Goal: Find contact information: Find contact information

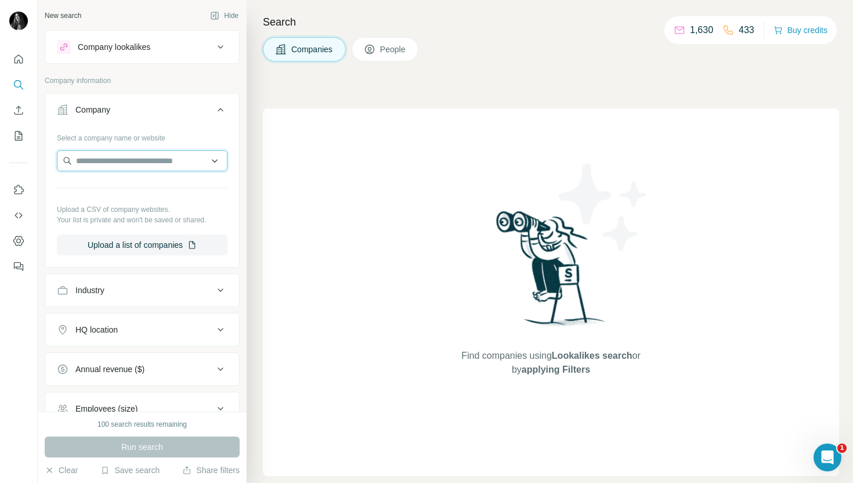
click at [92, 161] on input "text" at bounding box center [142, 160] width 171 height 21
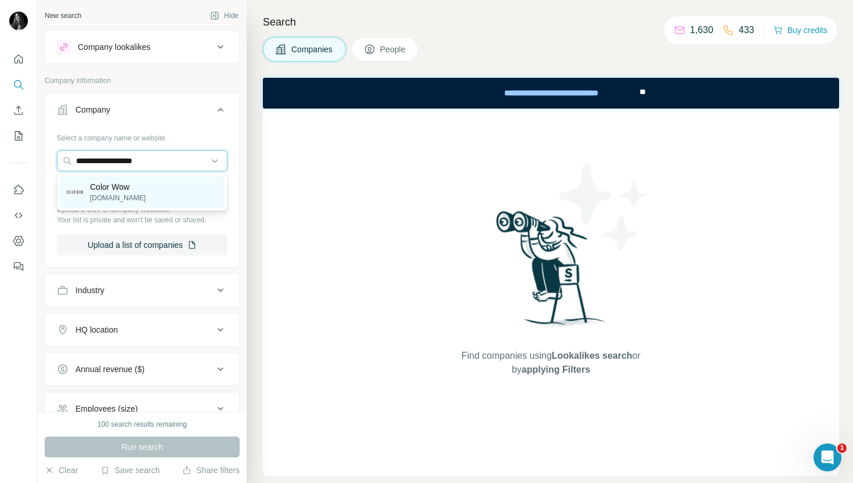
type input "**********"
click at [107, 197] on p "[DOMAIN_NAME]" at bounding box center [118, 198] width 56 height 10
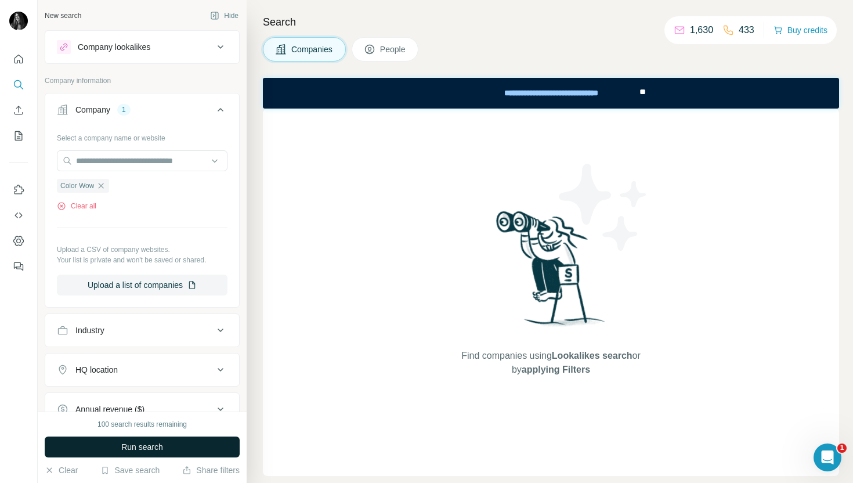
click at [158, 440] on button "Run search" at bounding box center [142, 446] width 195 height 21
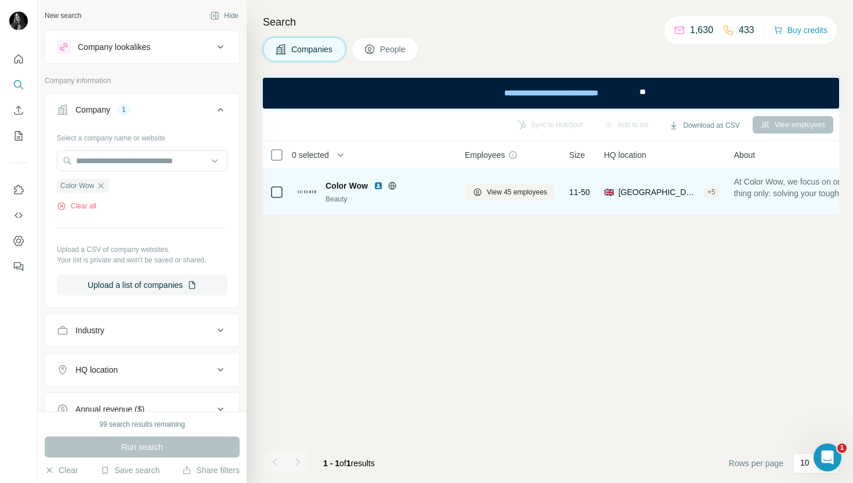
click at [356, 185] on span "Color Wow" at bounding box center [346, 186] width 42 height 12
click at [507, 196] on span "View 45 employees" at bounding box center [517, 192] width 60 height 10
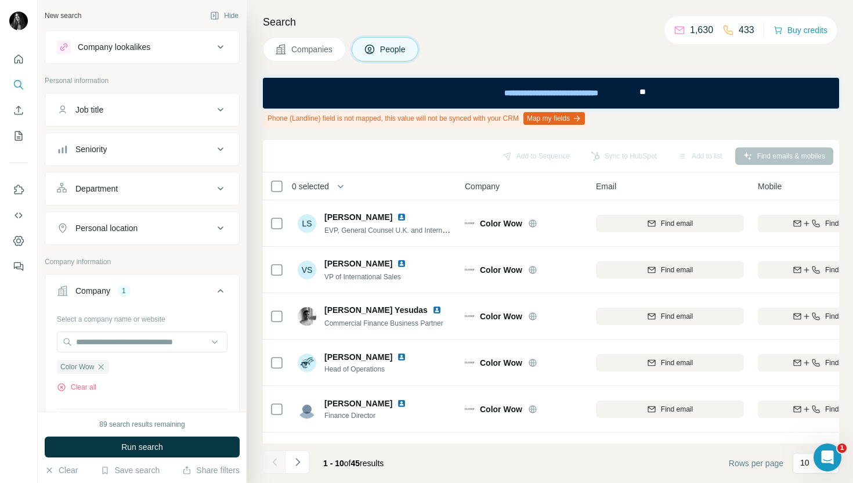
click at [171, 194] on div "Department" at bounding box center [135, 189] width 157 height 12
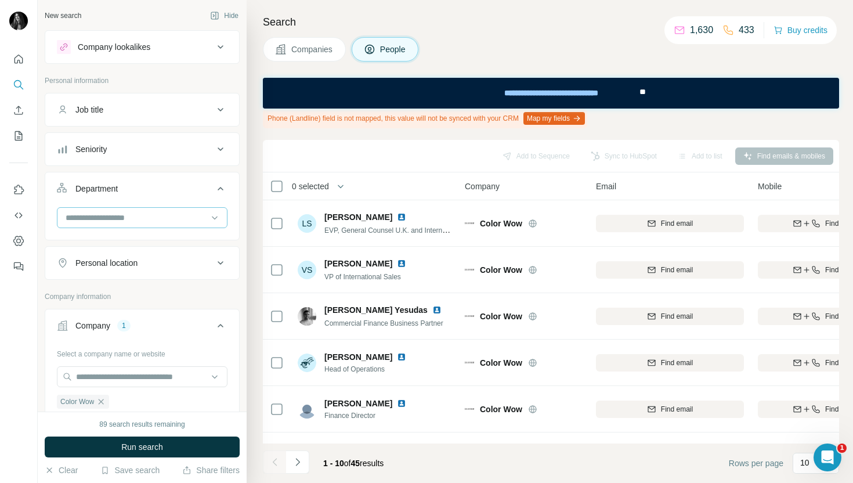
click at [142, 222] on input at bounding box center [135, 217] width 143 height 13
type input "****"
click at [100, 244] on p "Marketing and Advertising" at bounding box center [113, 244] width 93 height 12
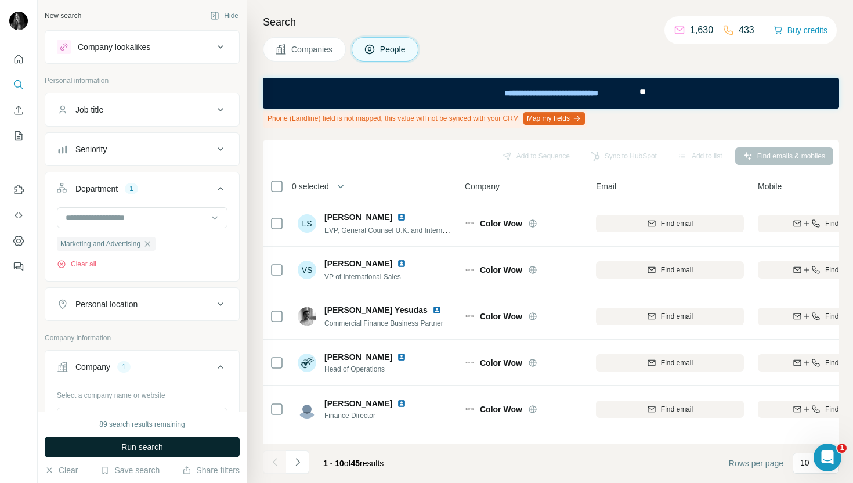
click at [157, 451] on span "Run search" at bounding box center [142, 447] width 42 height 12
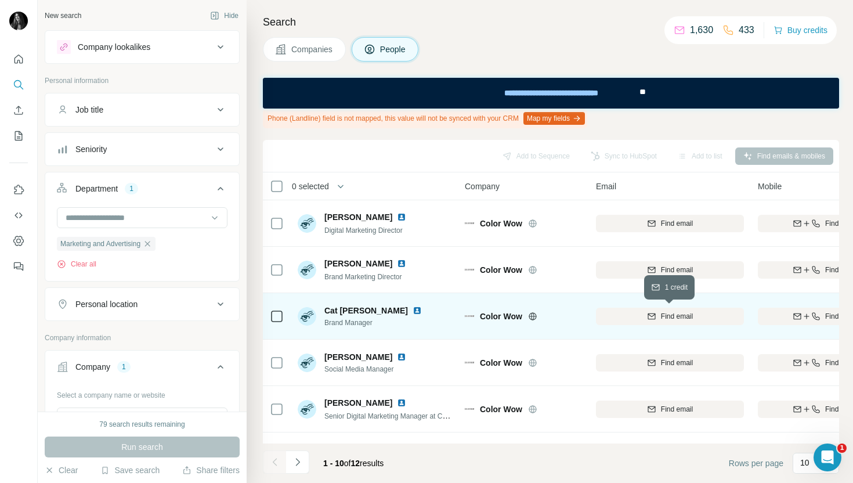
click at [672, 317] on span "Find email" at bounding box center [677, 316] width 32 height 10
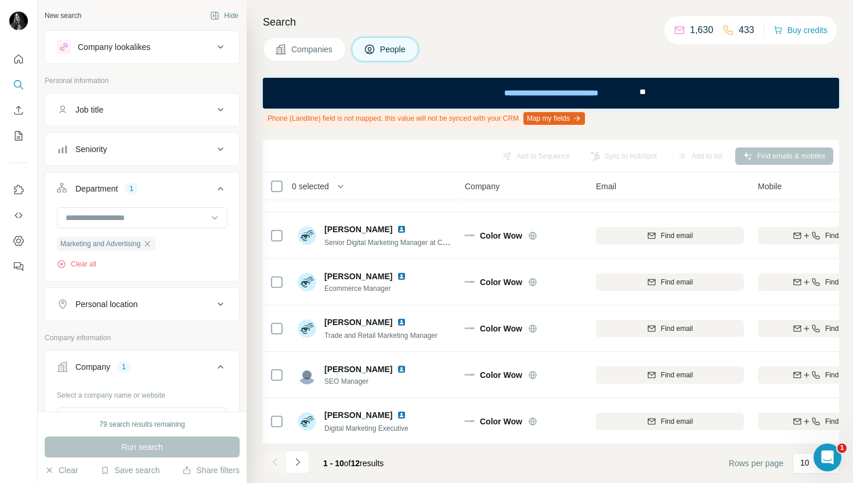
scroll to position [221, 0]
click at [298, 462] on icon "Navigate to next page" at bounding box center [297, 462] width 4 height 8
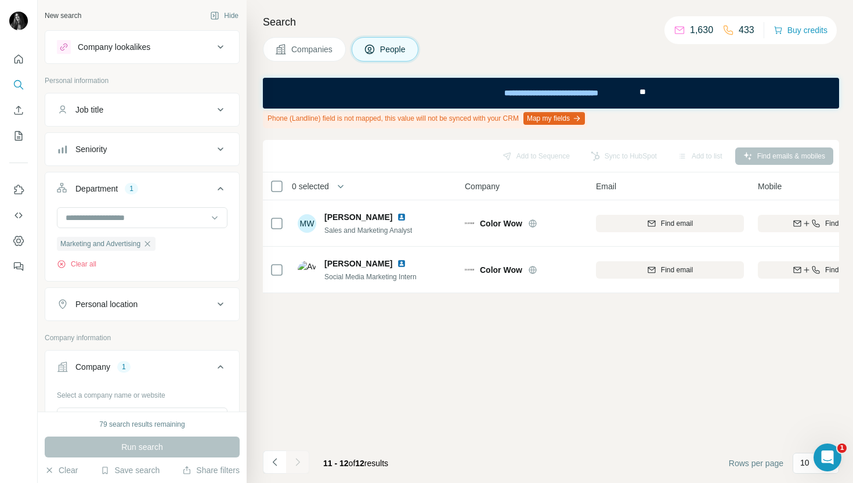
scroll to position [0, 0]
